Goal: Information Seeking & Learning: Learn about a topic

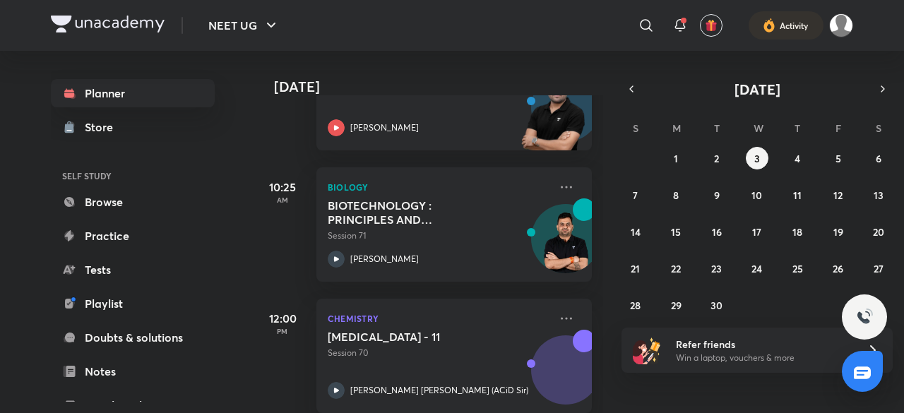
scroll to position [425, 0]
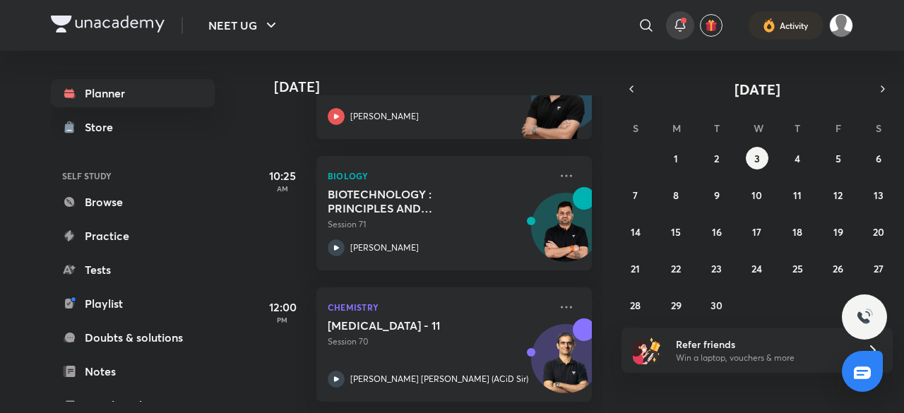
click at [669, 30] on div at bounding box center [680, 25] width 28 height 28
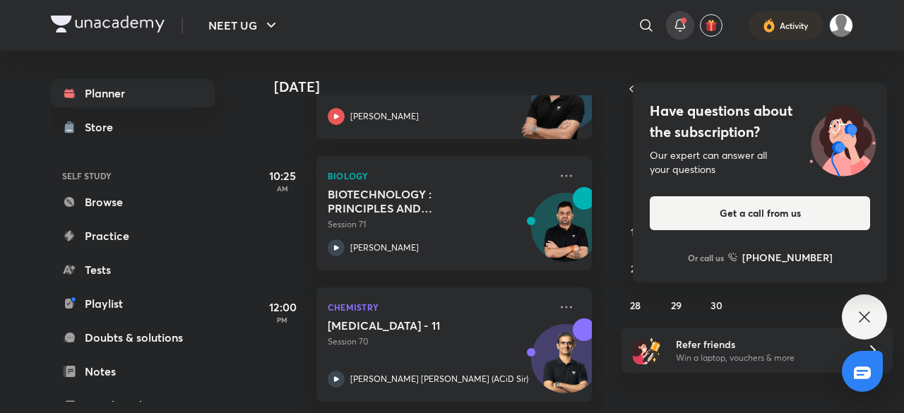
click at [684, 24] on icon at bounding box center [679, 24] width 9 height 8
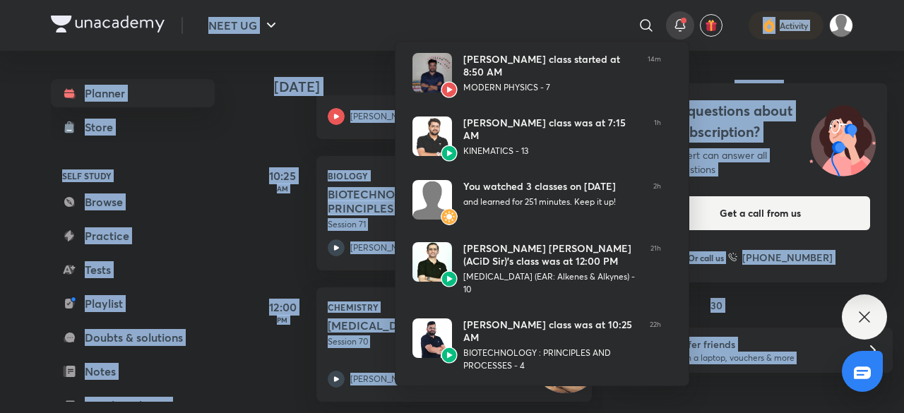
click at [684, 24] on div at bounding box center [452, 206] width 904 height 413
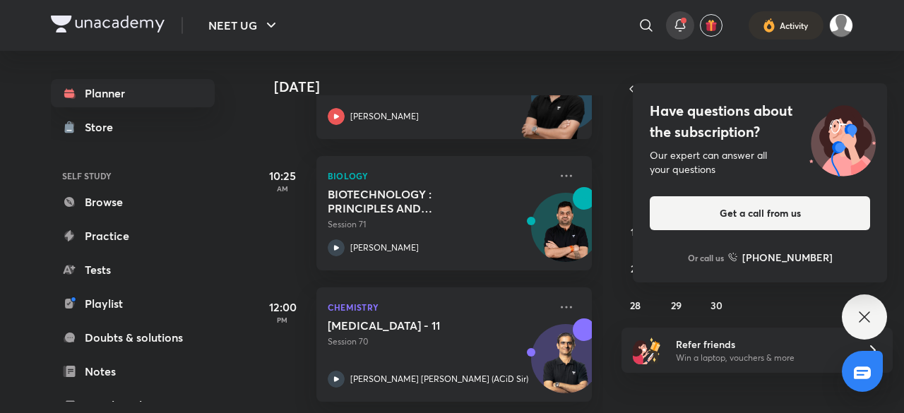
click at [684, 24] on icon at bounding box center [679, 24] width 9 height 8
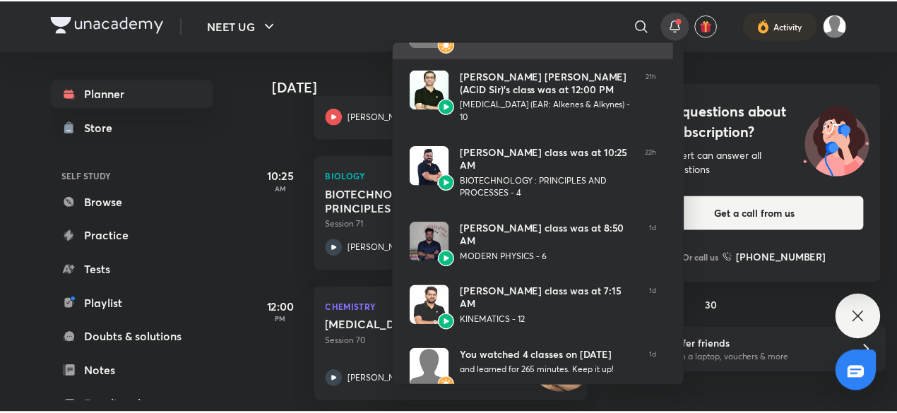
scroll to position [323, 0]
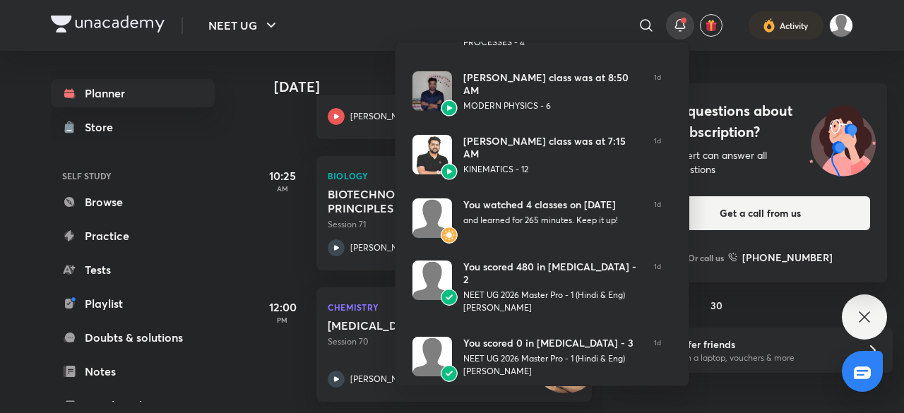
click at [488, 389] on li "VIEW ALL" at bounding box center [541, 406] width 293 height 35
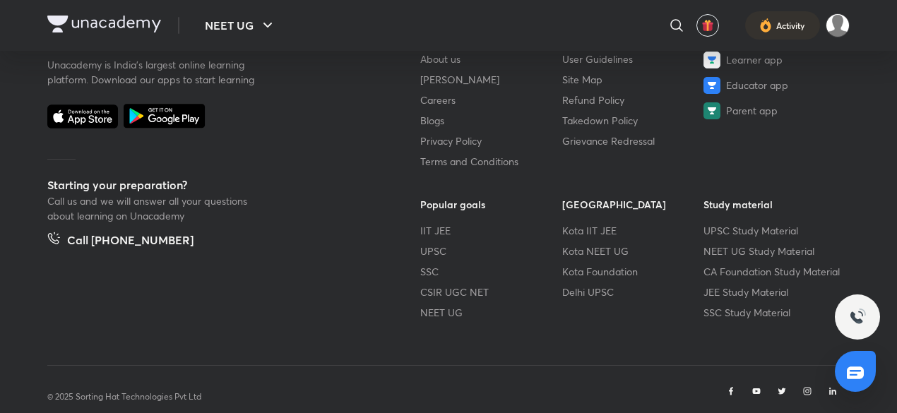
scroll to position [899, 0]
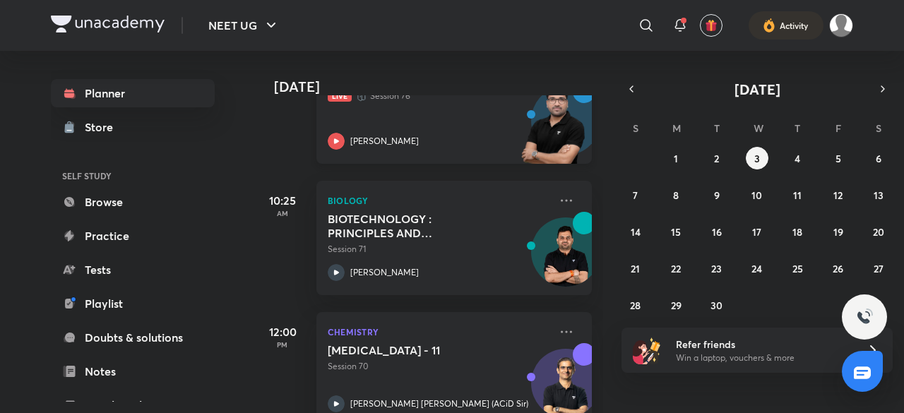
scroll to position [425, 0]
